Goal: Check status

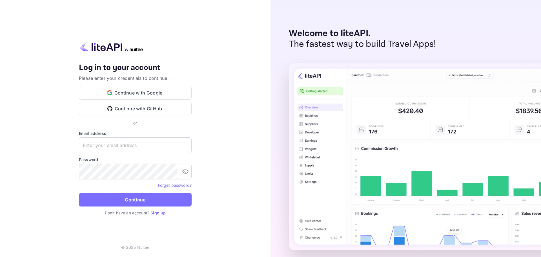
type input "[EMAIL_ADDRESS][DOMAIN_NAME]"
click at [126, 203] on button "Continue" at bounding box center [135, 200] width 113 height 14
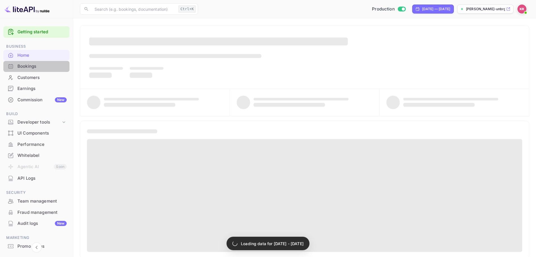
drag, startPoint x: 43, startPoint y: 74, endPoint x: 43, endPoint y: 69, distance: 4.5
click at [43, 69] on div "Bookings" at bounding box center [41, 66] width 49 height 6
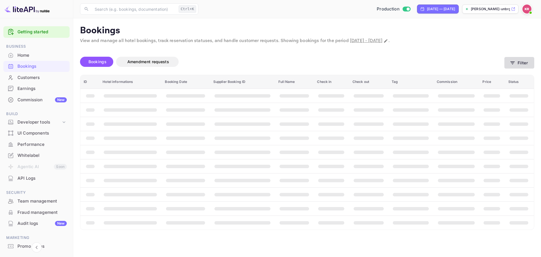
click at [511, 63] on icon "button" at bounding box center [512, 62] width 4 height 3
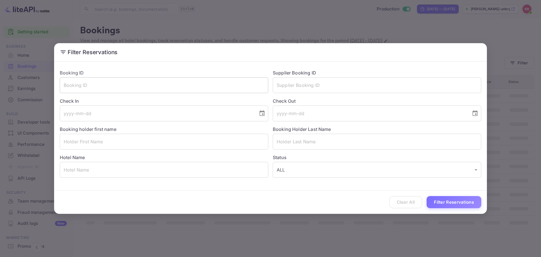
click at [164, 86] on input "text" at bounding box center [164, 85] width 208 height 16
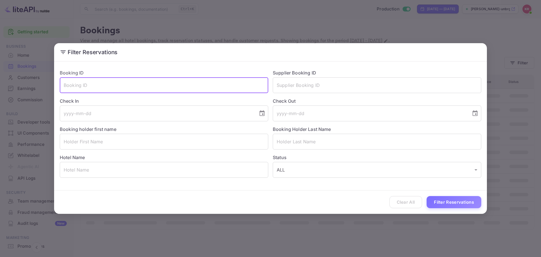
paste input "XtrcAUaFw"
type input "XtrcAUaFw"
click at [464, 198] on button "Filter Reservations" at bounding box center [453, 202] width 55 height 12
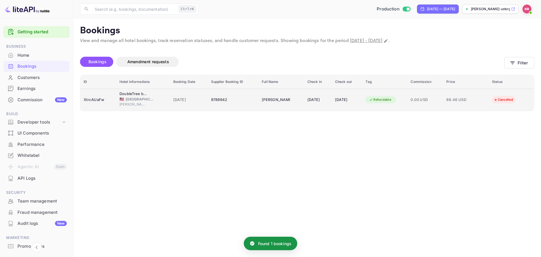
click at [178, 101] on span "[DATE]" at bounding box center [188, 100] width 31 height 6
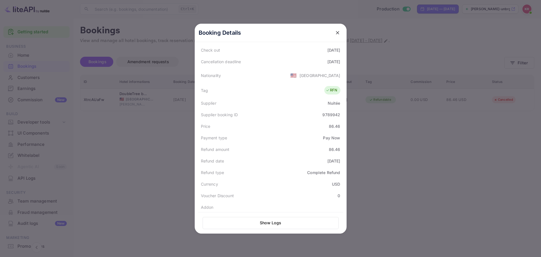
scroll to position [139, 0]
click at [386, 132] on div at bounding box center [270, 128] width 541 height 257
